Goal: Task Accomplishment & Management: Manage account settings

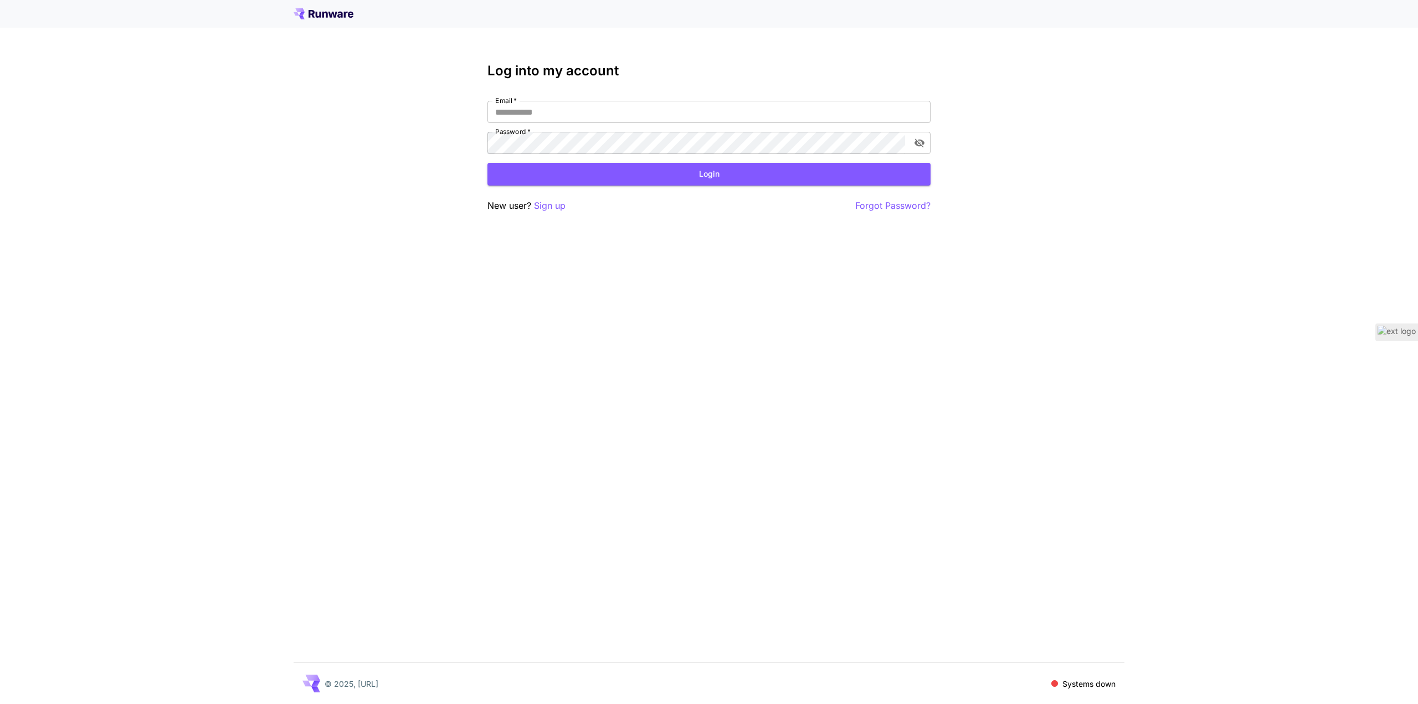
type input "**********"
click at [373, 120] on div "**********" at bounding box center [709, 352] width 1418 height 704
click at [624, 177] on button "Login" at bounding box center [708, 174] width 443 height 23
